Goal: Task Accomplishment & Management: Complete application form

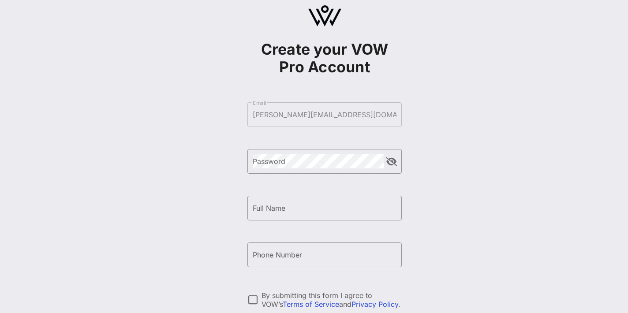
scroll to position [18, 0]
click at [250, 299] on div at bounding box center [252, 299] width 15 height 15
click at [270, 158] on div "Password" at bounding box center [318, 161] width 131 height 25
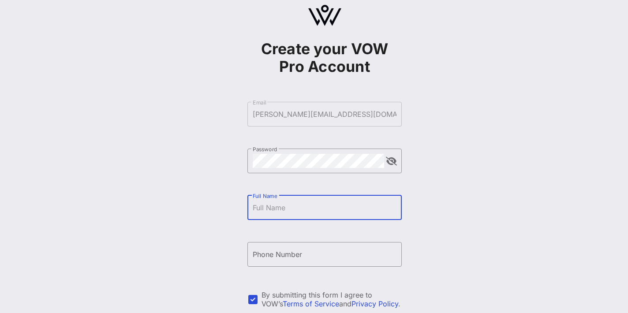
click at [302, 206] on input "Full Name" at bounding box center [325, 208] width 144 height 14
type input "[PERSON_NAME]"
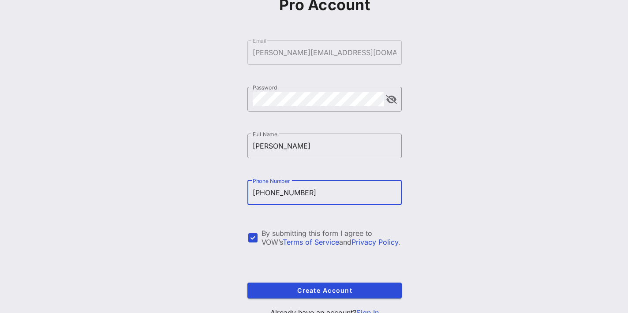
scroll to position [115, 0]
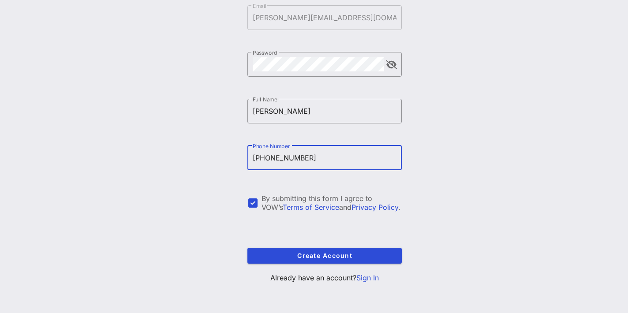
type input "[PHONE_NUMBER]"
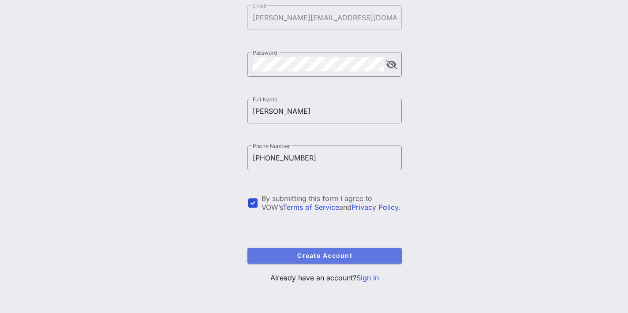
click at [356, 252] on span "Create Account" at bounding box center [325, 256] width 140 height 8
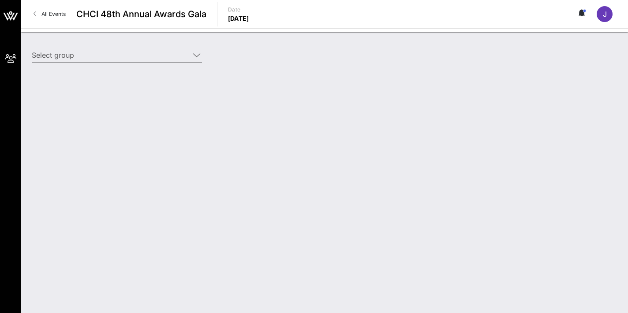
type input "Somos Votantes (Somos Votantes) [[PERSON_NAME], [PERSON_NAME][EMAIL_ADDRESS][DO…"
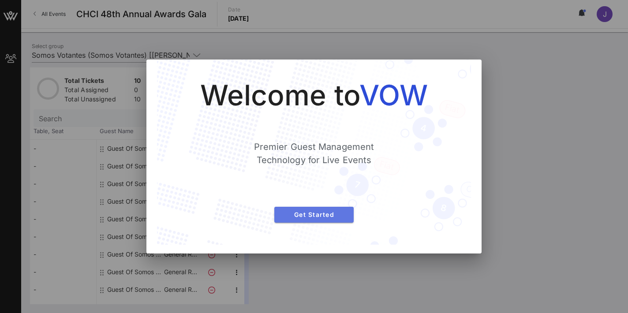
click at [314, 210] on button "Get Started" at bounding box center [313, 215] width 79 height 16
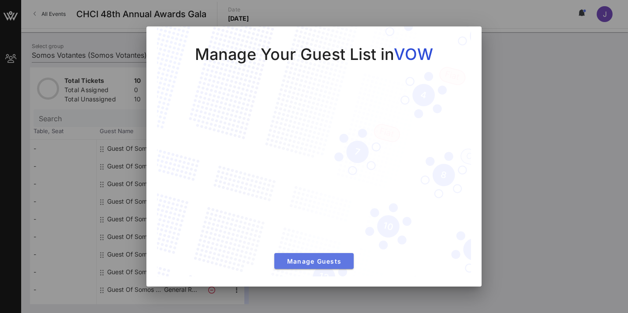
click at [322, 259] on span "Manage Guests" at bounding box center [313, 262] width 65 height 8
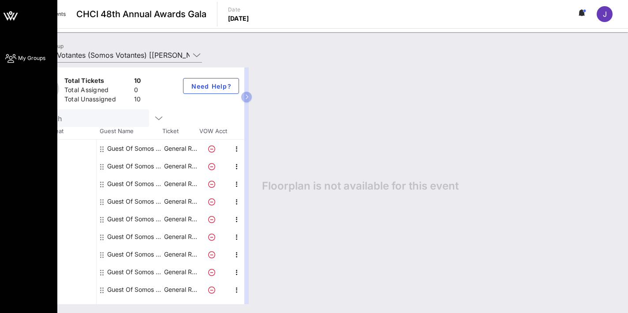
click at [11, 125] on div "My Groups" at bounding box center [28, 156] width 57 height 313
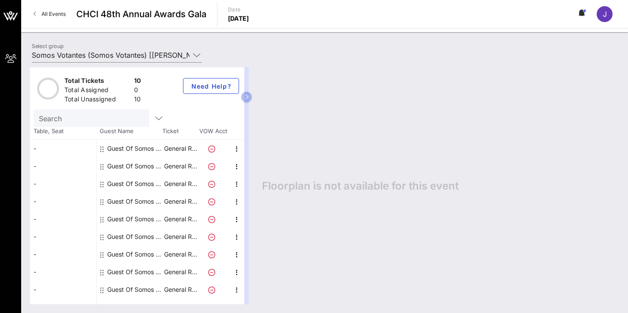
click at [141, 149] on div "Guest Of Somos Votantes" at bounding box center [135, 149] width 56 height 18
